Goal: Task Accomplishment & Management: Complete application form

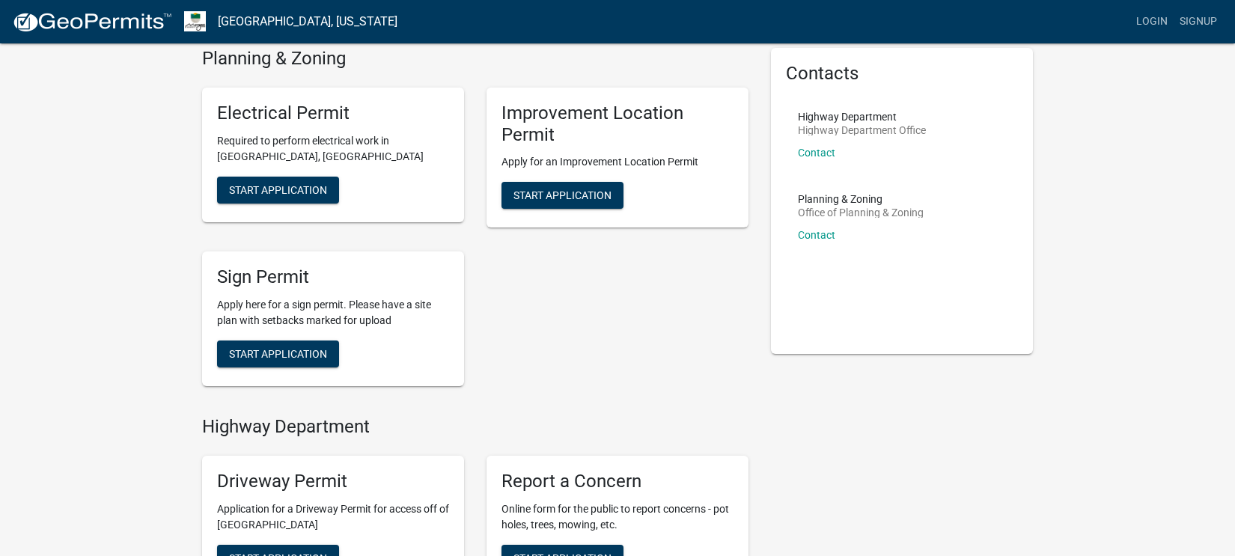
scroll to position [7, 0]
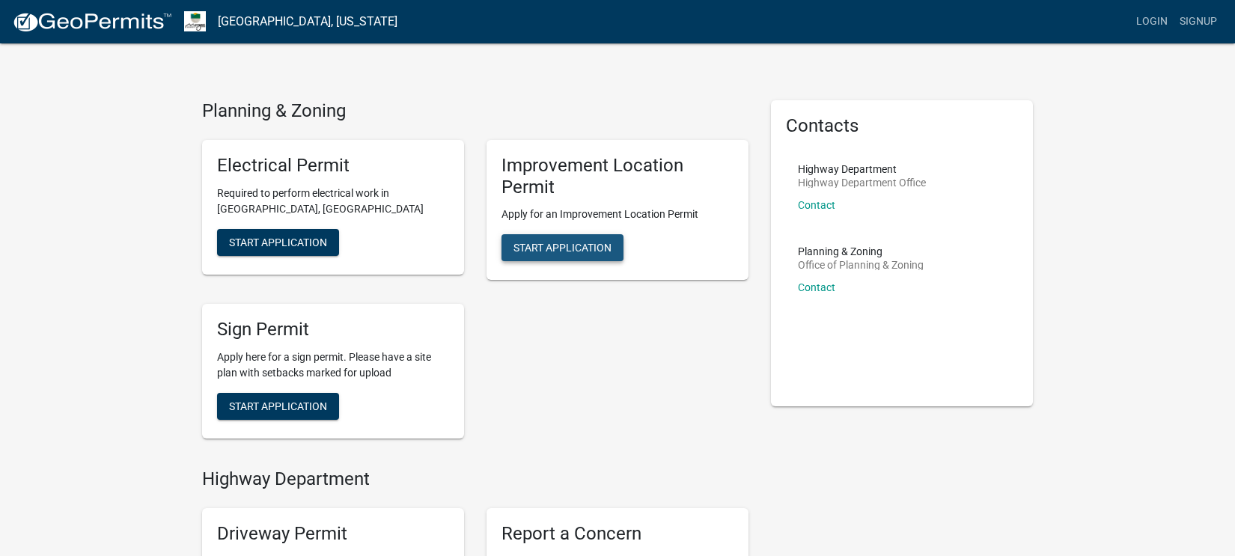
click at [578, 248] on span "Start Application" at bounding box center [562, 248] width 98 height 12
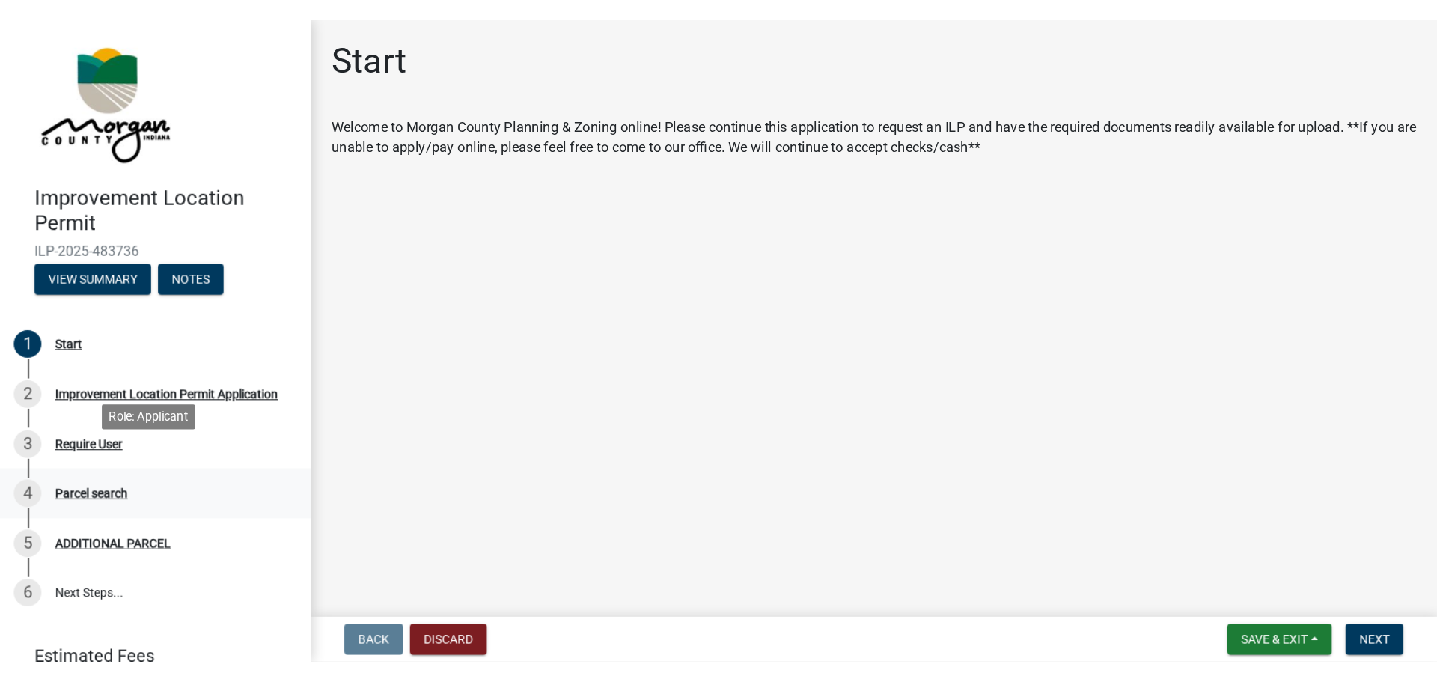
scroll to position [67, 0]
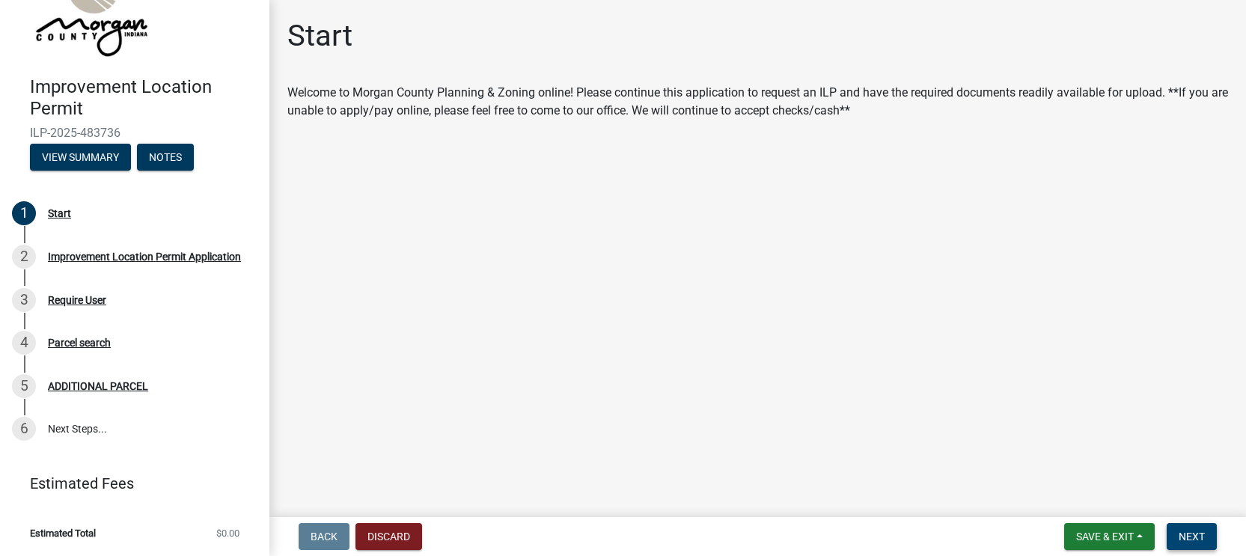
click at [1200, 534] on span "Next" at bounding box center [1192, 537] width 26 height 12
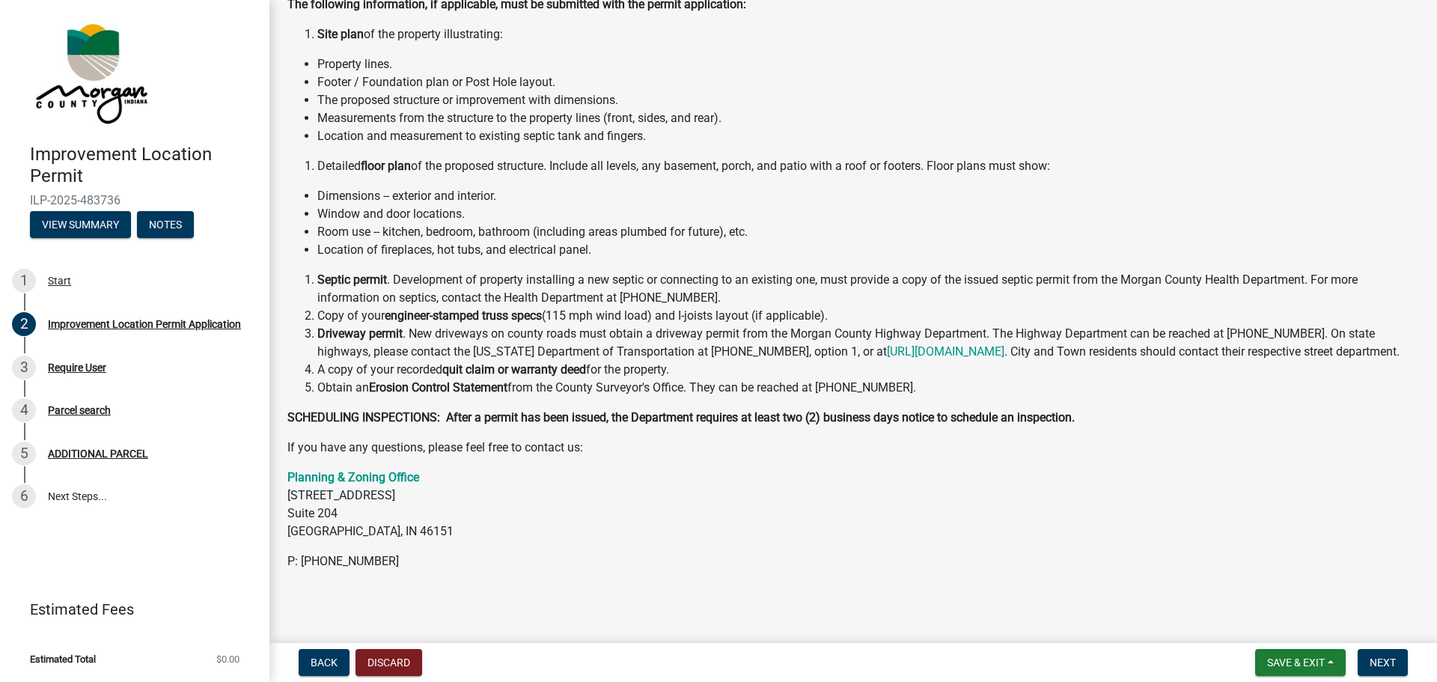
scroll to position [168, 0]
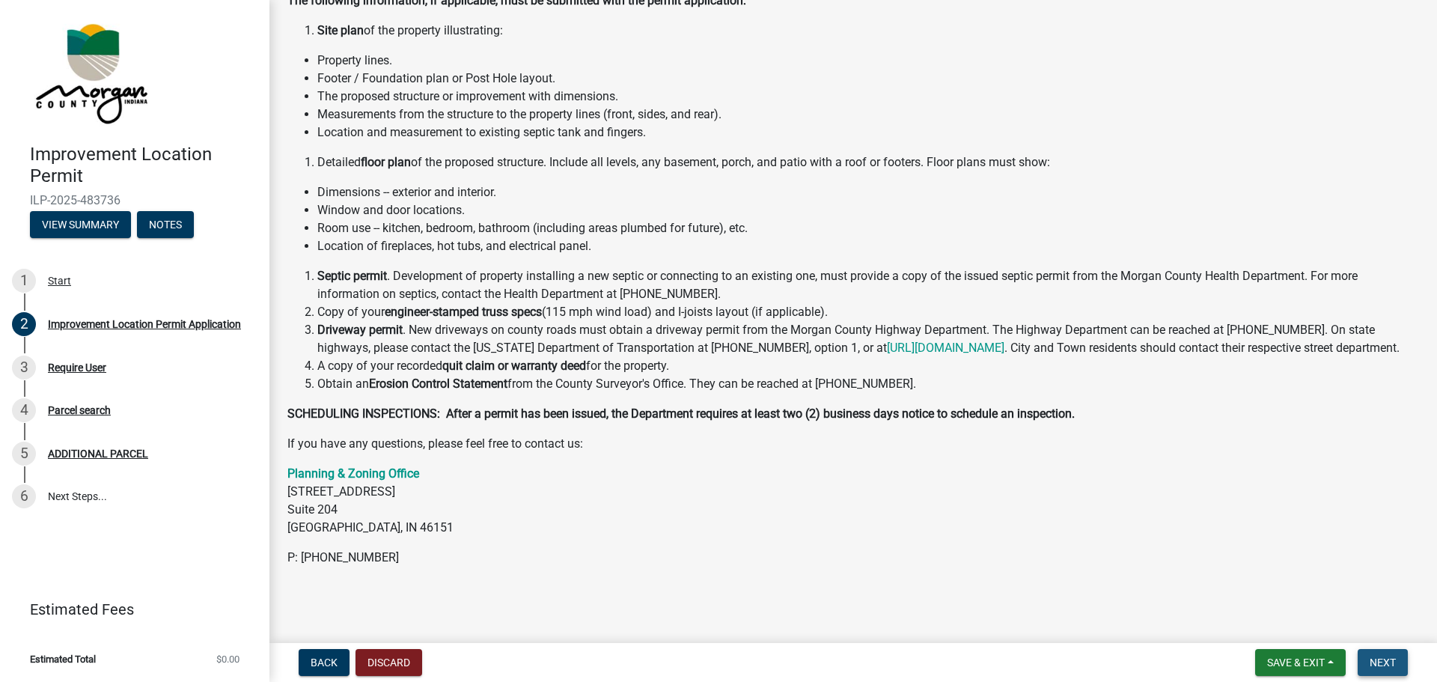
click at [1245, 555] on button "Next" at bounding box center [1383, 662] width 50 height 27
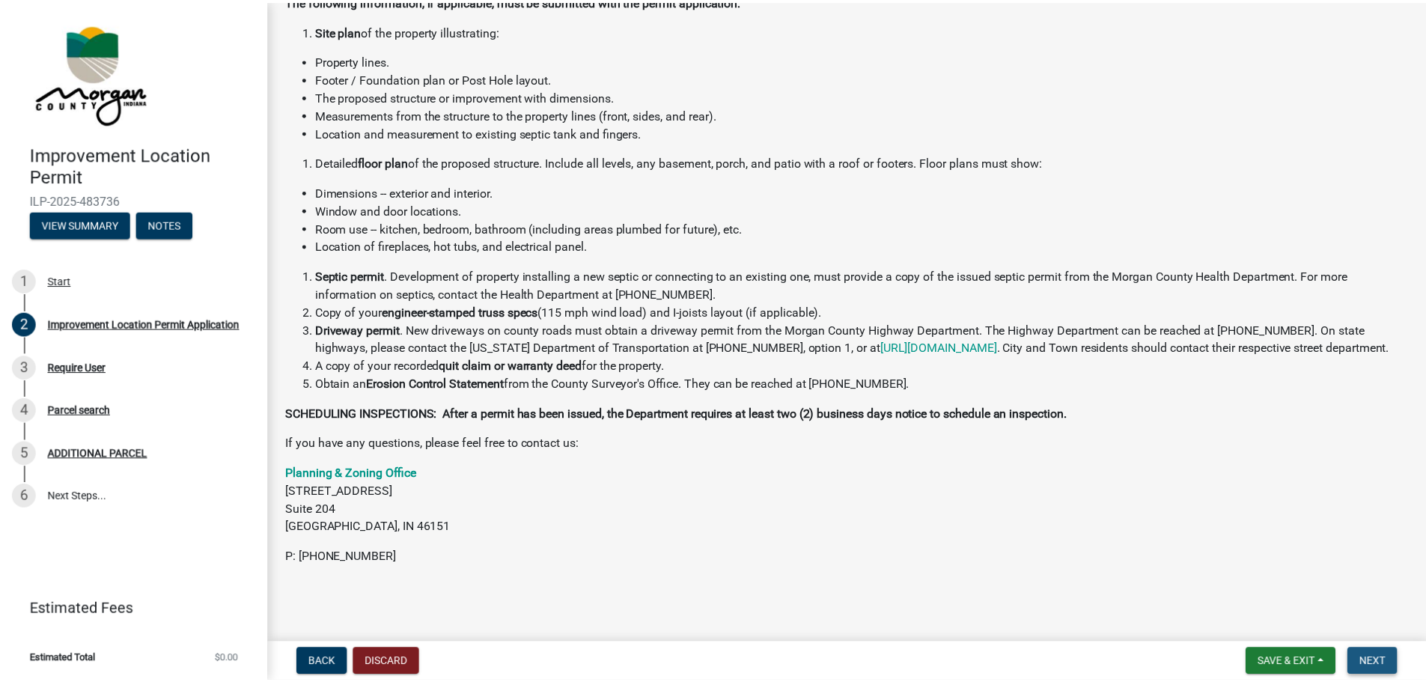
scroll to position [0, 0]
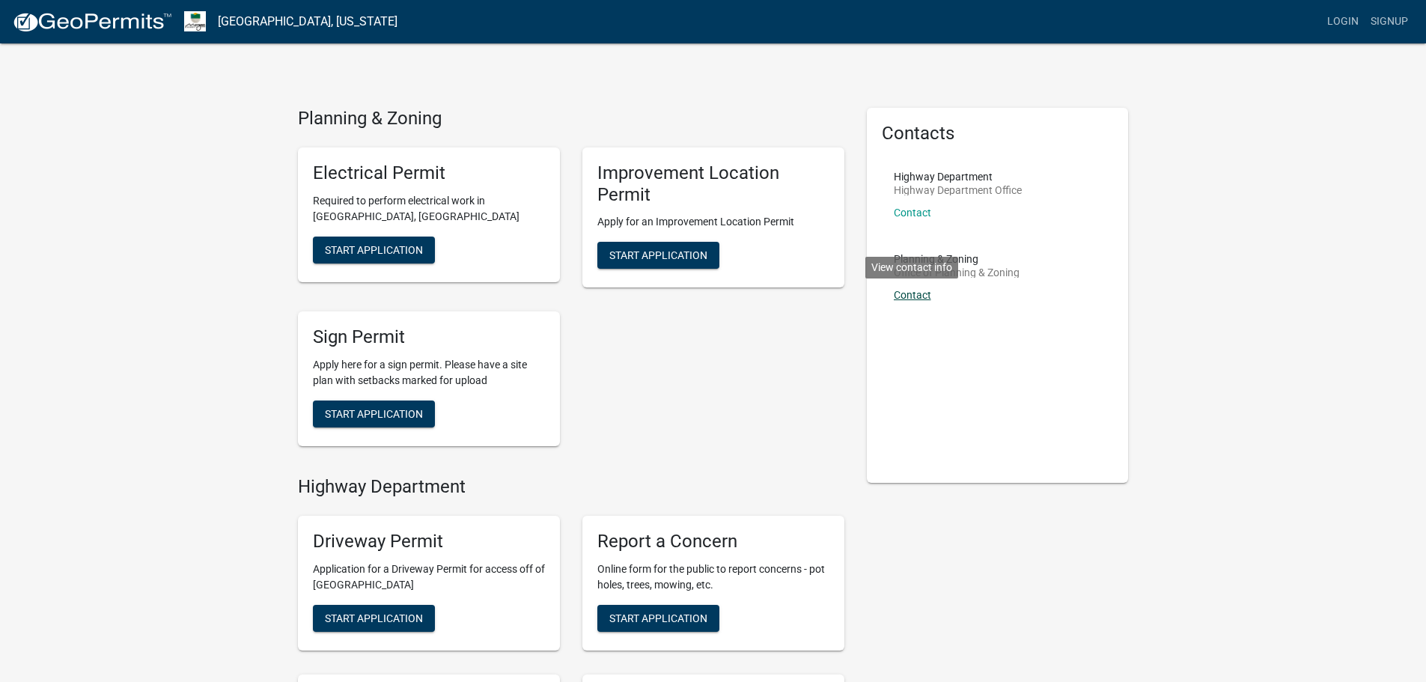
click at [908, 295] on link "Contact" at bounding box center [912, 295] width 37 height 12
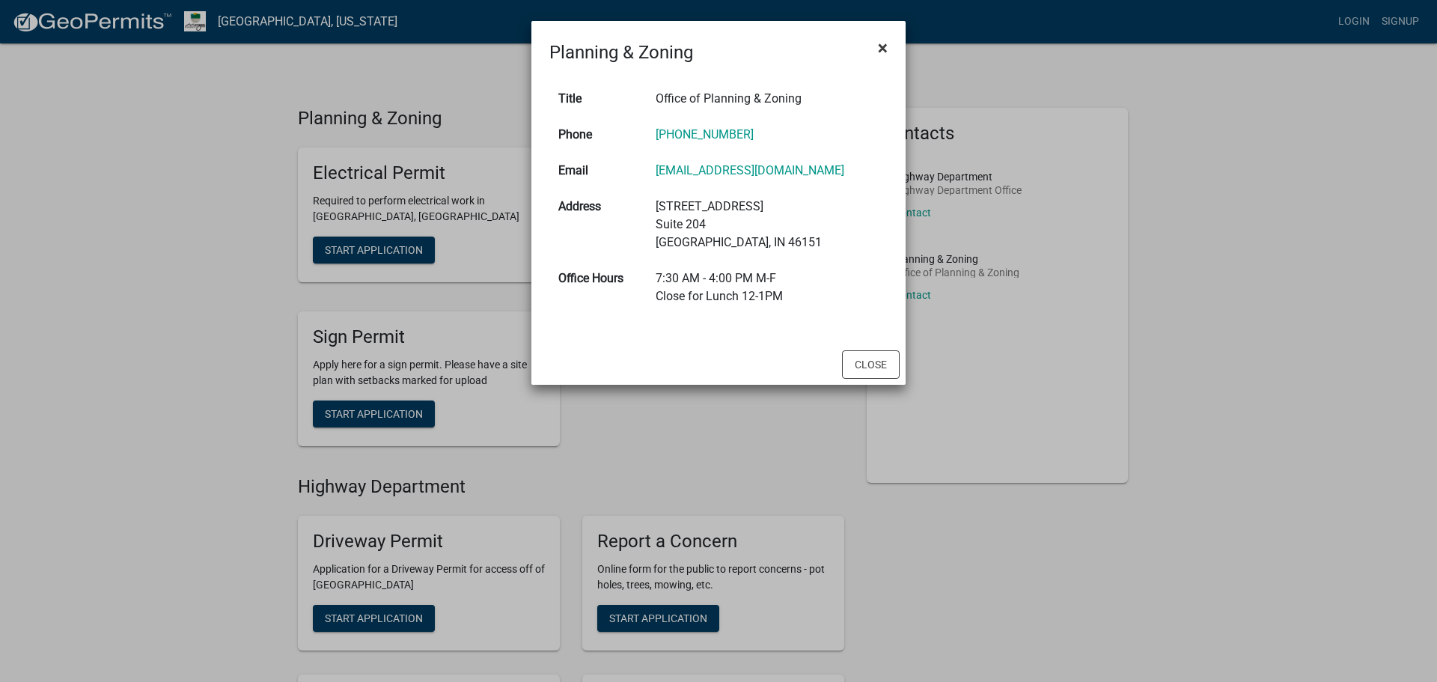
click at [890, 51] on button "×" at bounding box center [883, 48] width 34 height 42
